Goal: Task Accomplishment & Management: Manage account settings

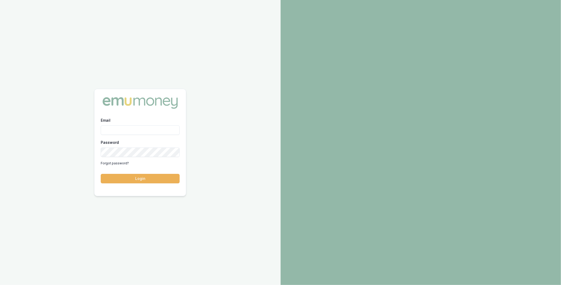
click at [120, 128] on input "Email" at bounding box center [140, 129] width 79 height 9
click at [0, 284] on com-1password-button at bounding box center [0, 285] width 0 height 0
type input "m@[DOMAIN_NAME]"
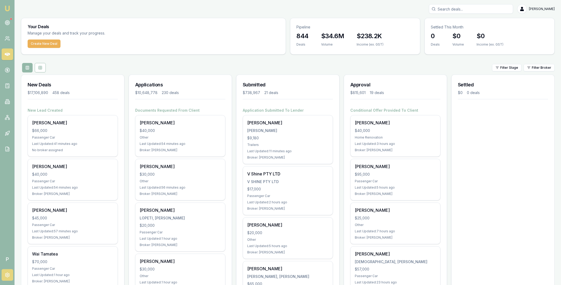
click at [6, 276] on icon at bounding box center [7, 274] width 5 height 5
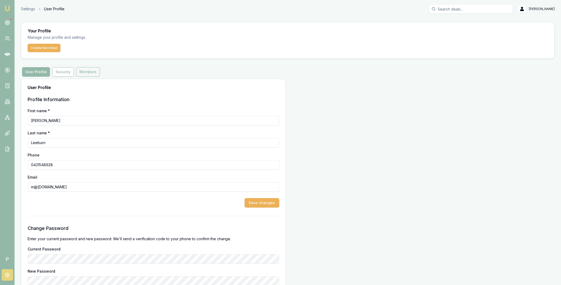
click at [84, 73] on button "Members" at bounding box center [88, 71] width 24 height 9
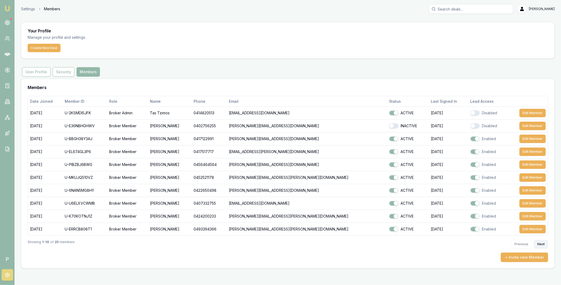
click at [541, 245] on button "Next" at bounding box center [541, 244] width 14 height 8
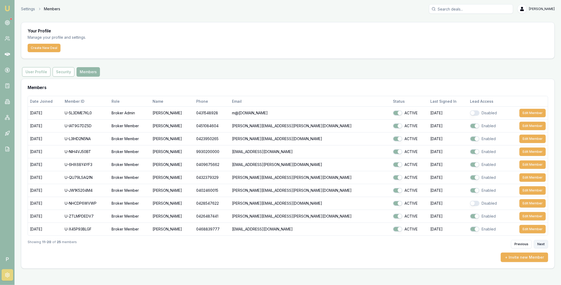
click at [541, 245] on button "Next" at bounding box center [541, 244] width 14 height 8
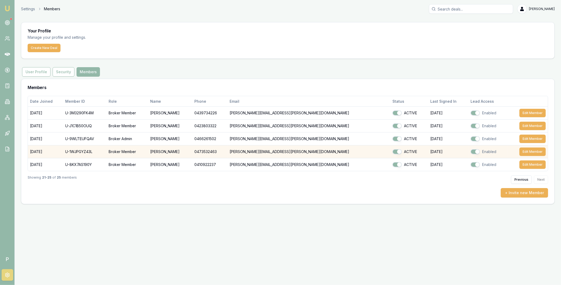
click at [81, 150] on td "U-1WJPGYZ43L" at bounding box center [85, 151] width 44 height 13
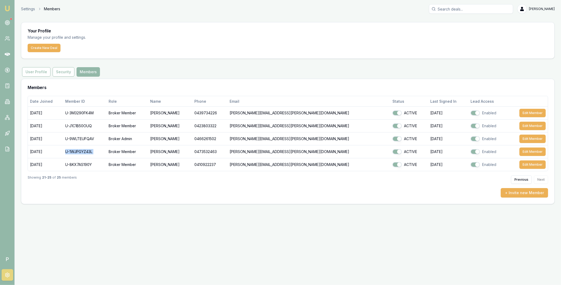
copy td "U-1WJPGYZ43L"
